Goal: Check status: Check status

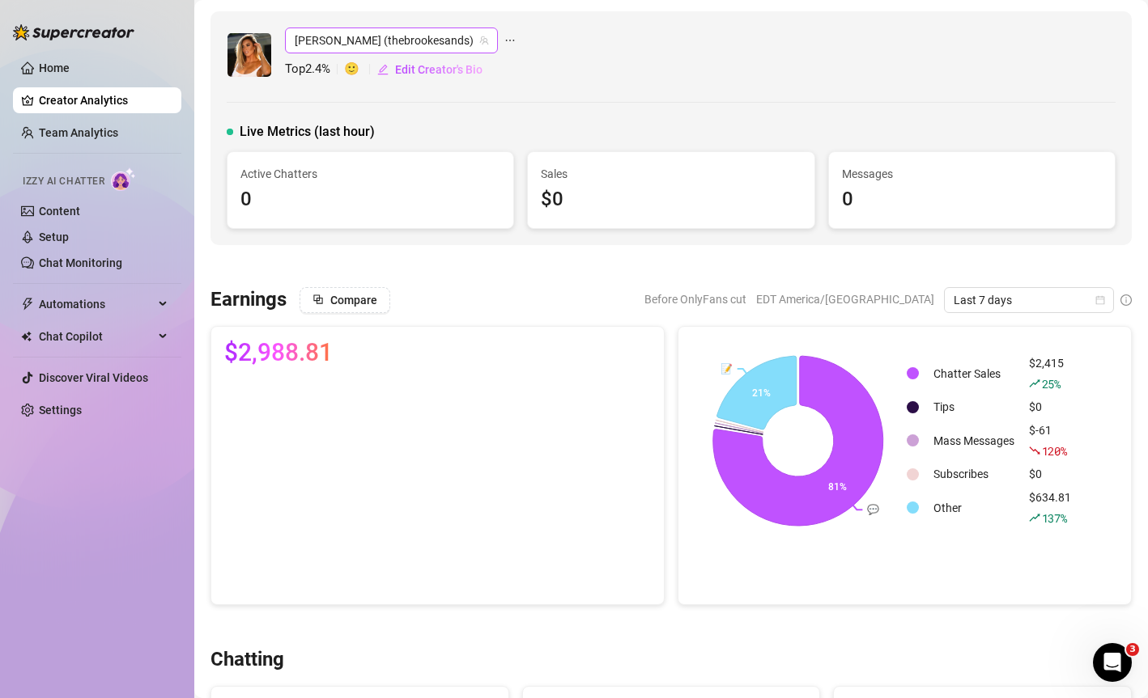
click at [387, 39] on span "[PERSON_NAME] (thebrookesands)" at bounding box center [391, 40] width 193 height 24
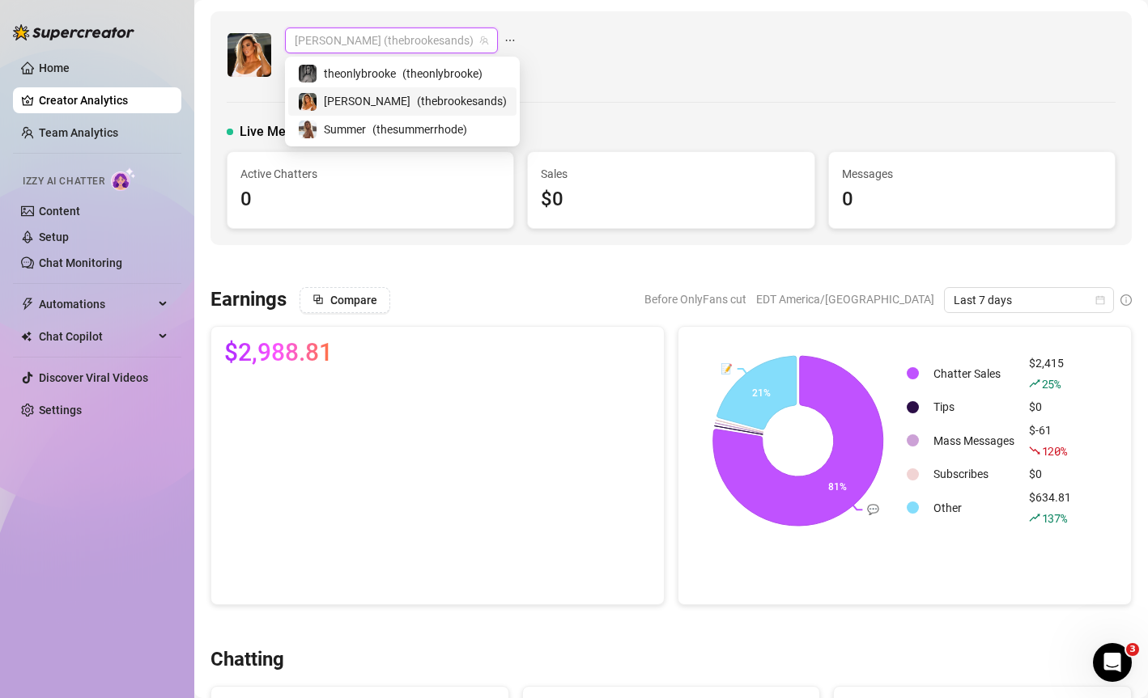
click at [354, 103] on span "[PERSON_NAME]" at bounding box center [367, 101] width 87 height 18
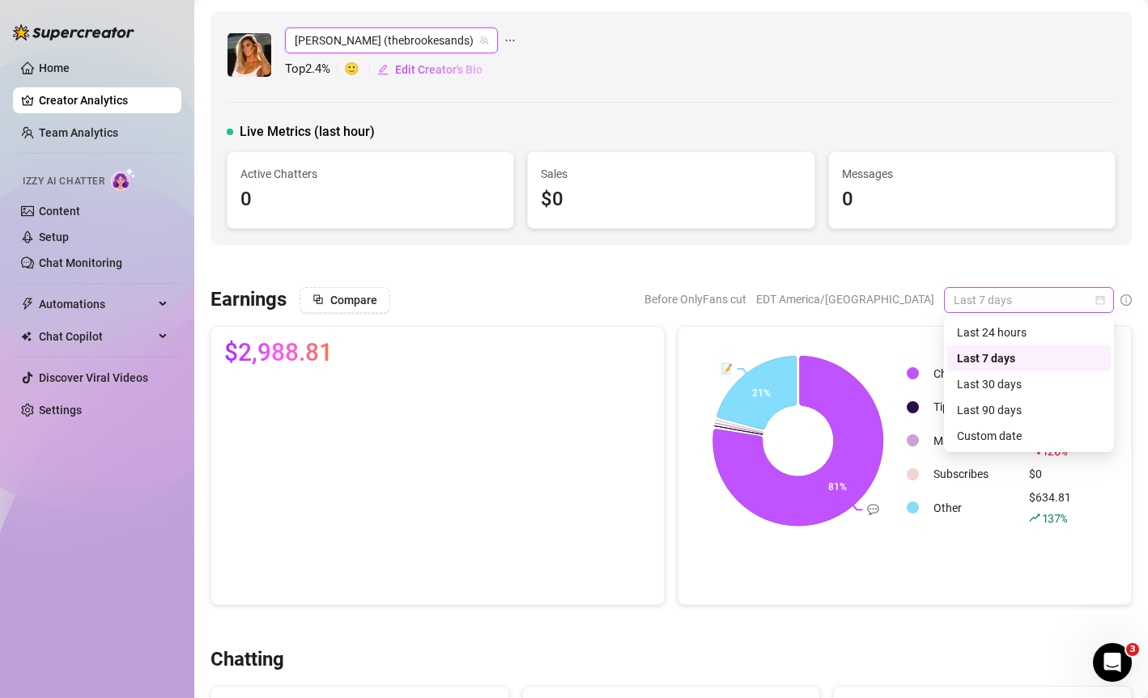
click at [994, 302] on span "Last 7 days" at bounding box center [1028, 300] width 151 height 24
click at [1001, 442] on div "Custom date" at bounding box center [1029, 436] width 144 height 18
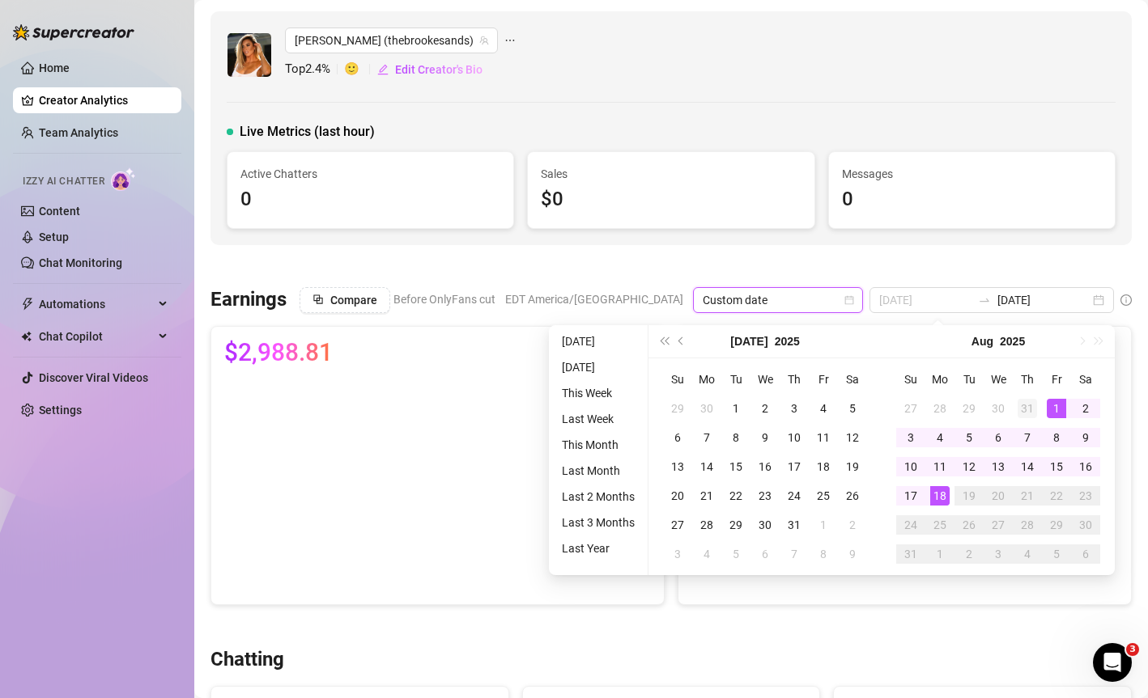
type input "[DATE]"
click at [1024, 410] on div "31" at bounding box center [1026, 408] width 19 height 19
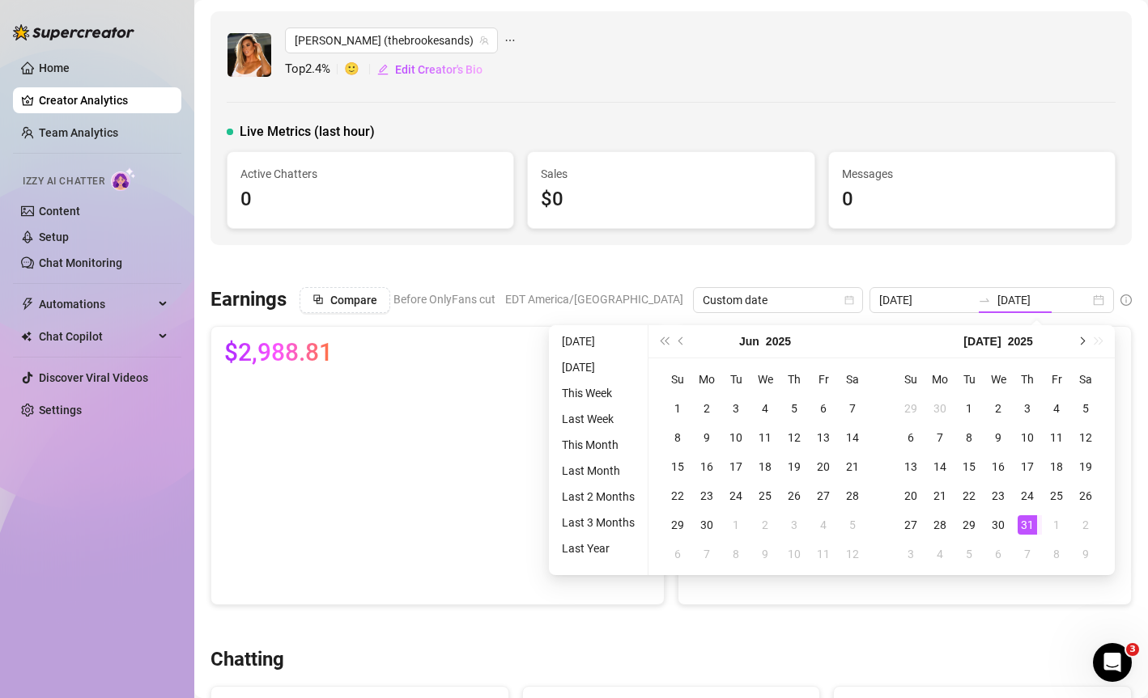
click at [1078, 337] on button "Next month (PageDown)" at bounding box center [1081, 341] width 18 height 32
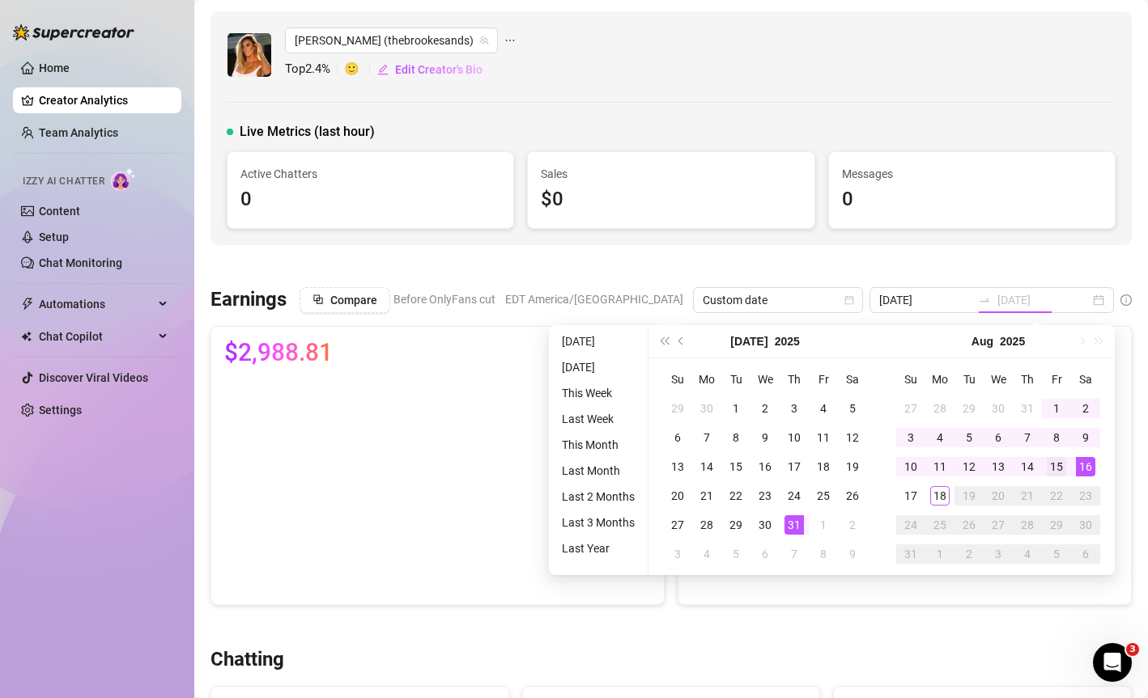
type input "[DATE]"
click at [1059, 469] on div "15" at bounding box center [1055, 466] width 19 height 19
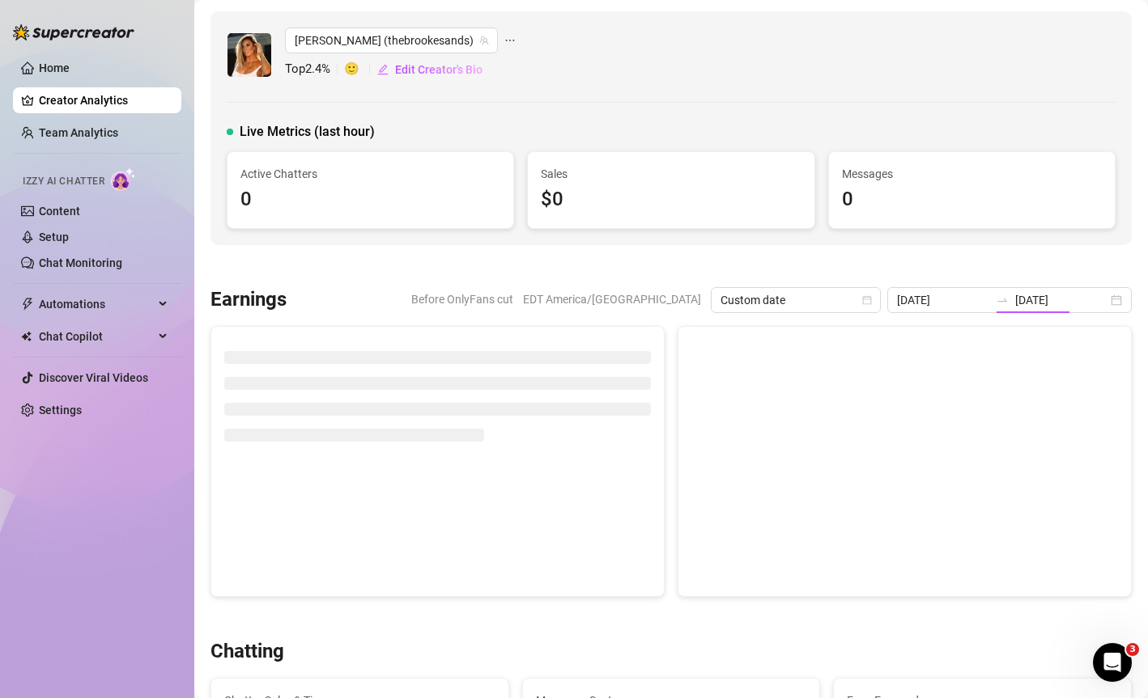
type input "[DATE]"
click at [1119, 302] on div "[DATE] [DATE]" at bounding box center [1009, 300] width 244 height 26
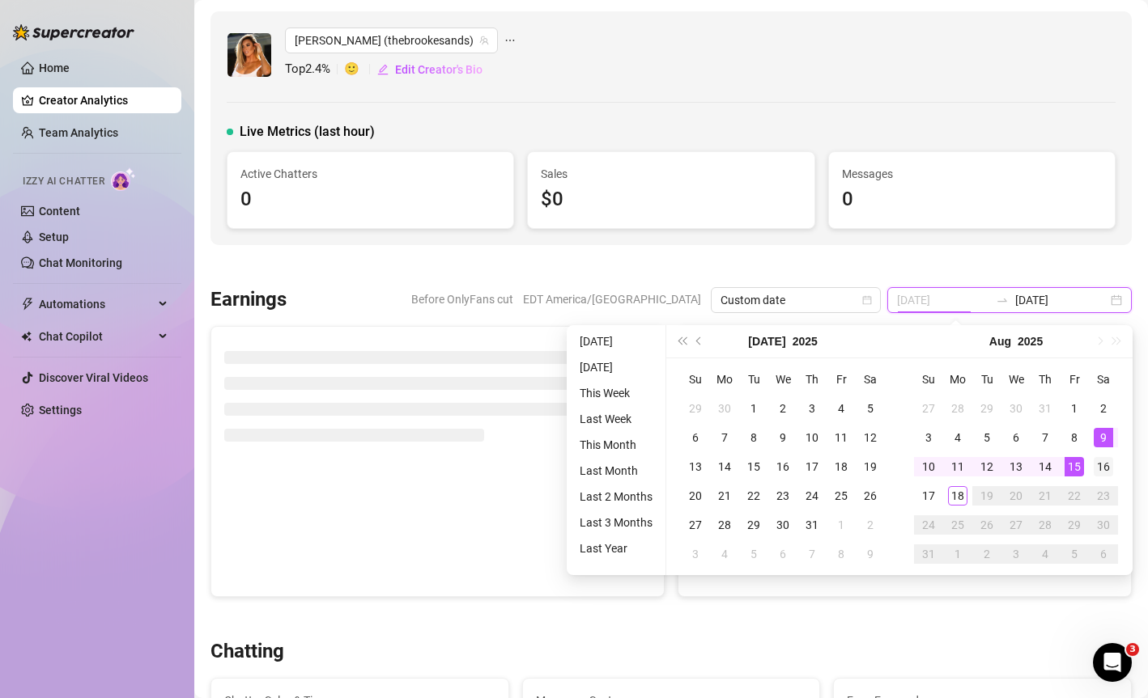
type input "[DATE]"
click at [1105, 465] on div "16" at bounding box center [1102, 466] width 19 height 19
type input "[DATE]"
click at [1046, 406] on div "31" at bounding box center [1044, 408] width 19 height 19
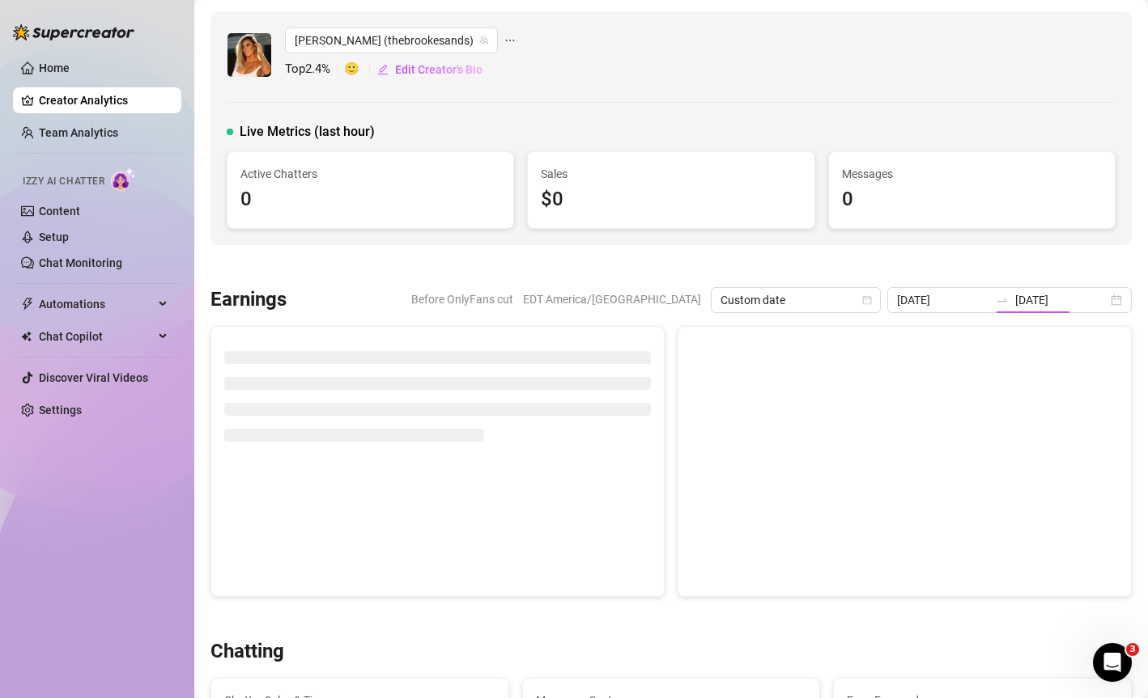
type input "[DATE]"
click at [1101, 301] on input "[DATE]" at bounding box center [1061, 300] width 92 height 18
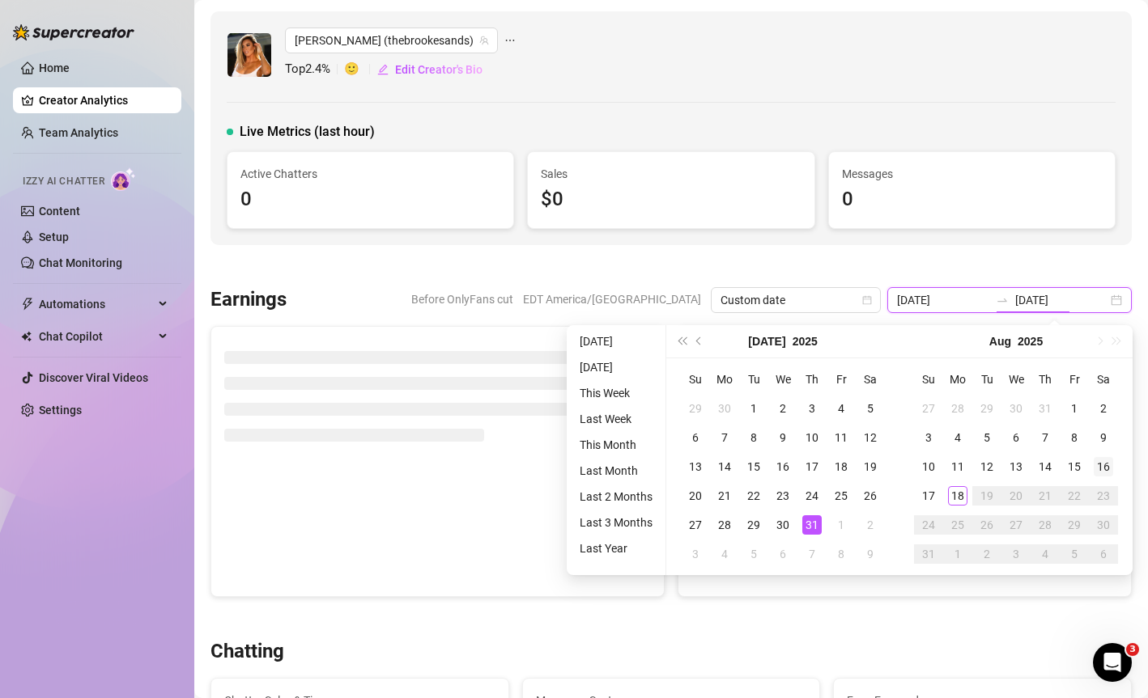
type input "[DATE]"
click at [1105, 466] on div "16" at bounding box center [1102, 466] width 19 height 19
click at [1002, 623] on div at bounding box center [670, 618] width 921 height 16
type input "[DATE]"
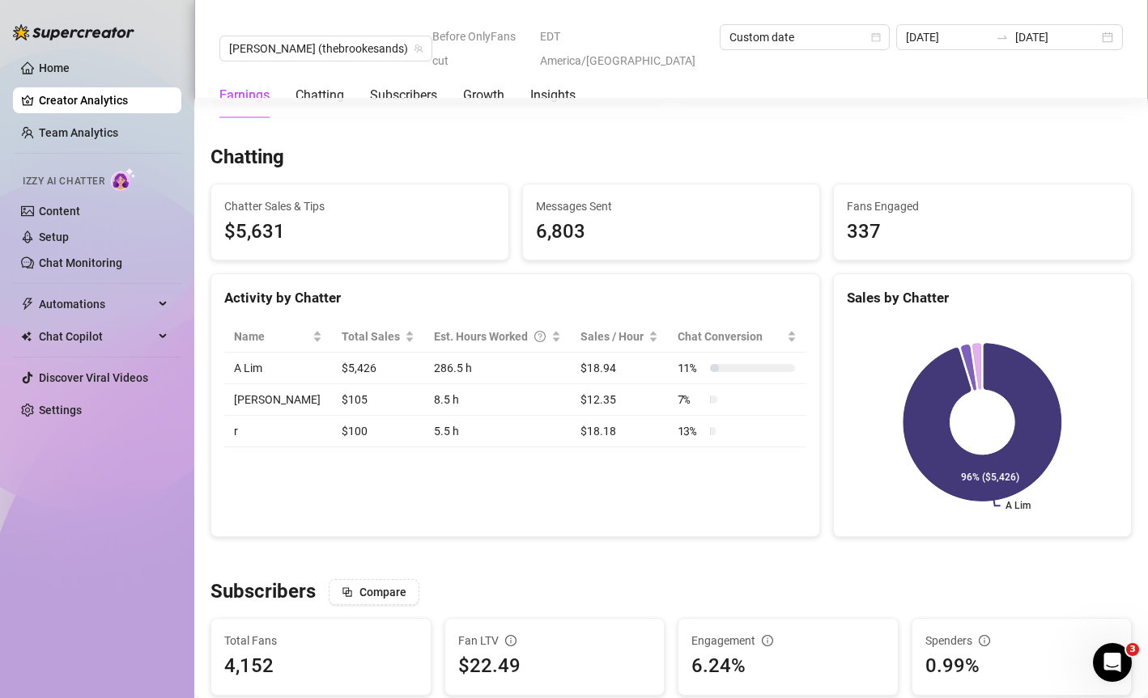
scroll to position [491, 0]
